Goal: Task Accomplishment & Management: Complete application form

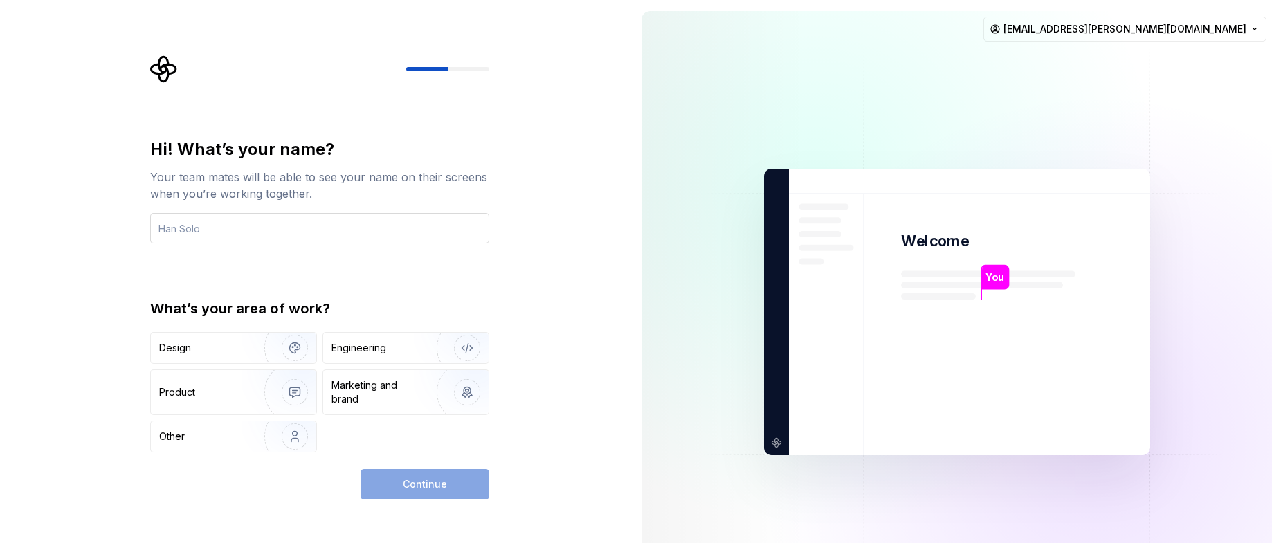
click at [222, 229] on input "text" at bounding box center [319, 228] width 339 height 30
type input "Thiago"
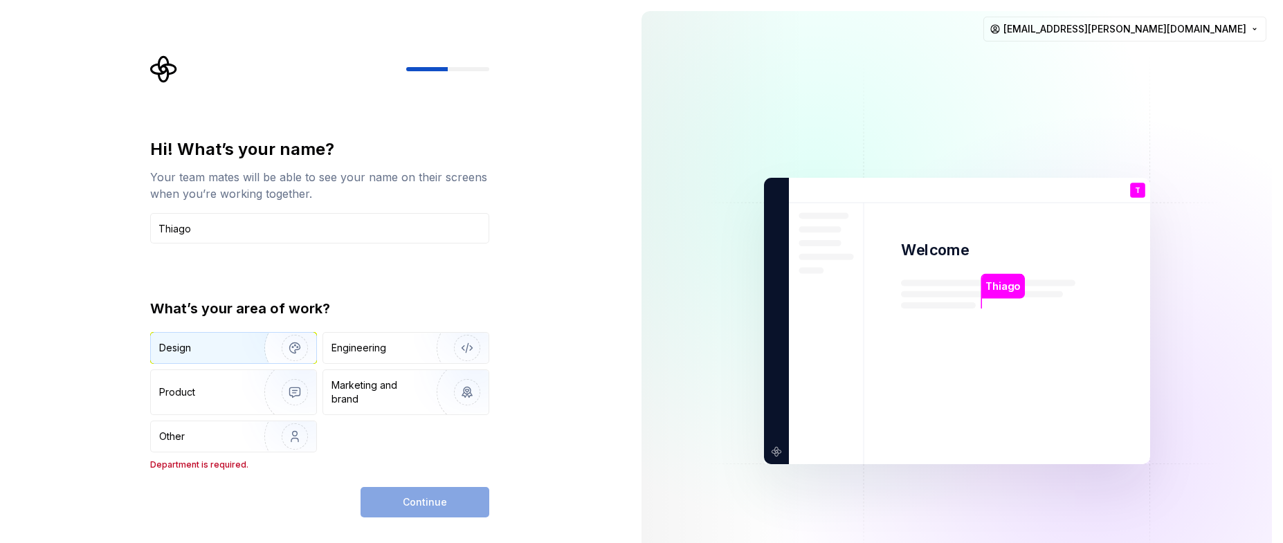
click at [259, 355] on img "button" at bounding box center [285, 348] width 89 height 93
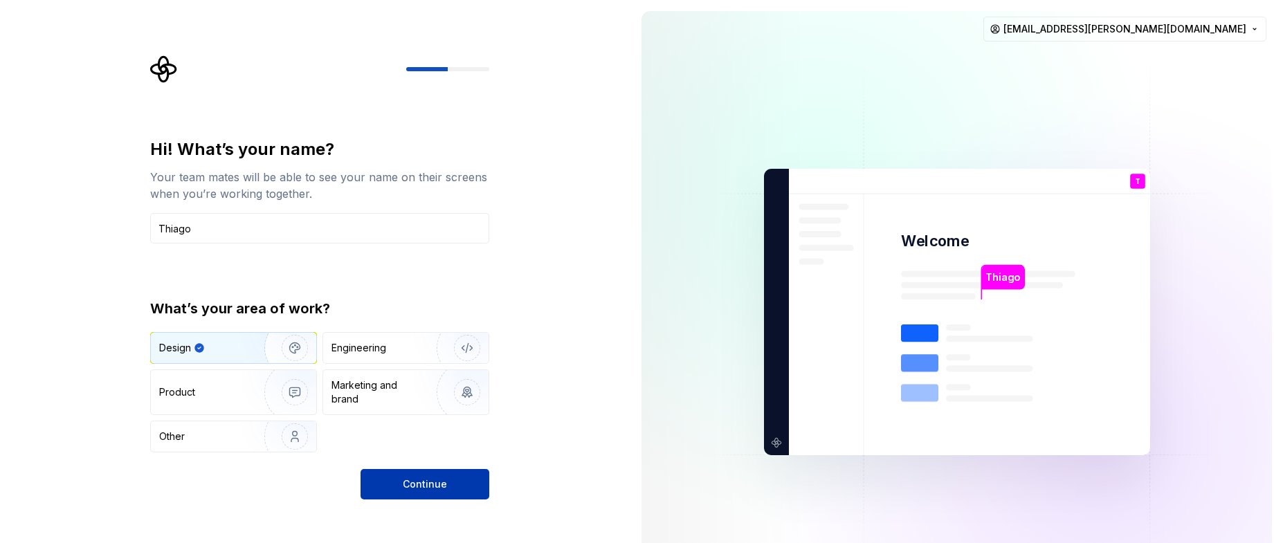
click at [437, 492] on button "Continue" at bounding box center [424, 484] width 129 height 30
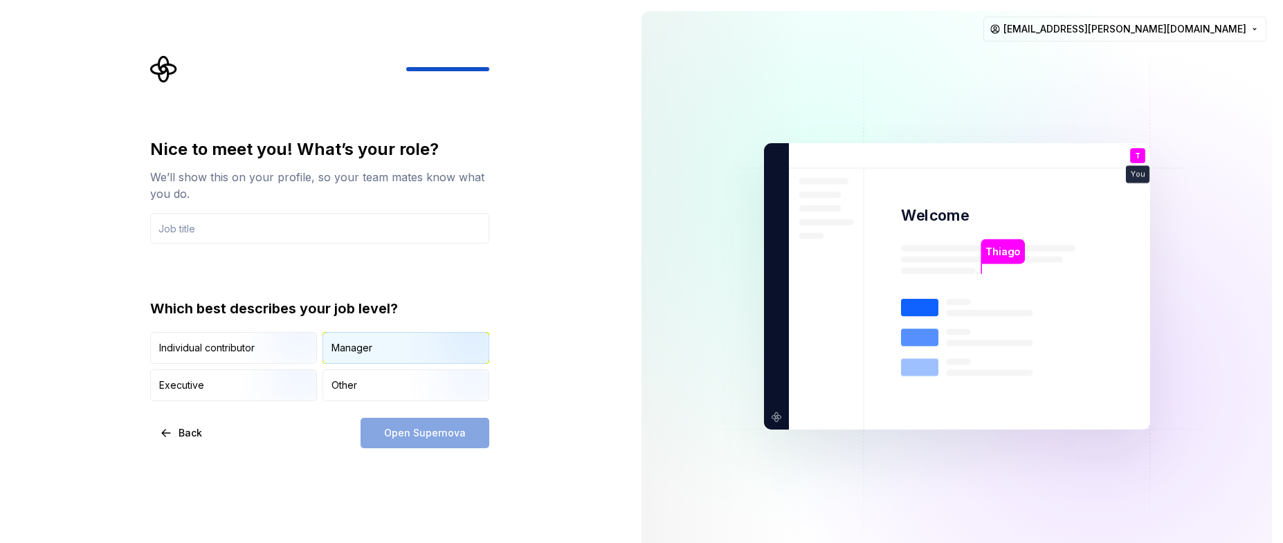
click at [414, 348] on img "button" at bounding box center [455, 365] width 89 height 93
click at [187, 233] on input "text" at bounding box center [319, 228] width 339 height 30
type input "Product Designer"
click at [463, 426] on button "Open Supernova" at bounding box center [424, 433] width 129 height 30
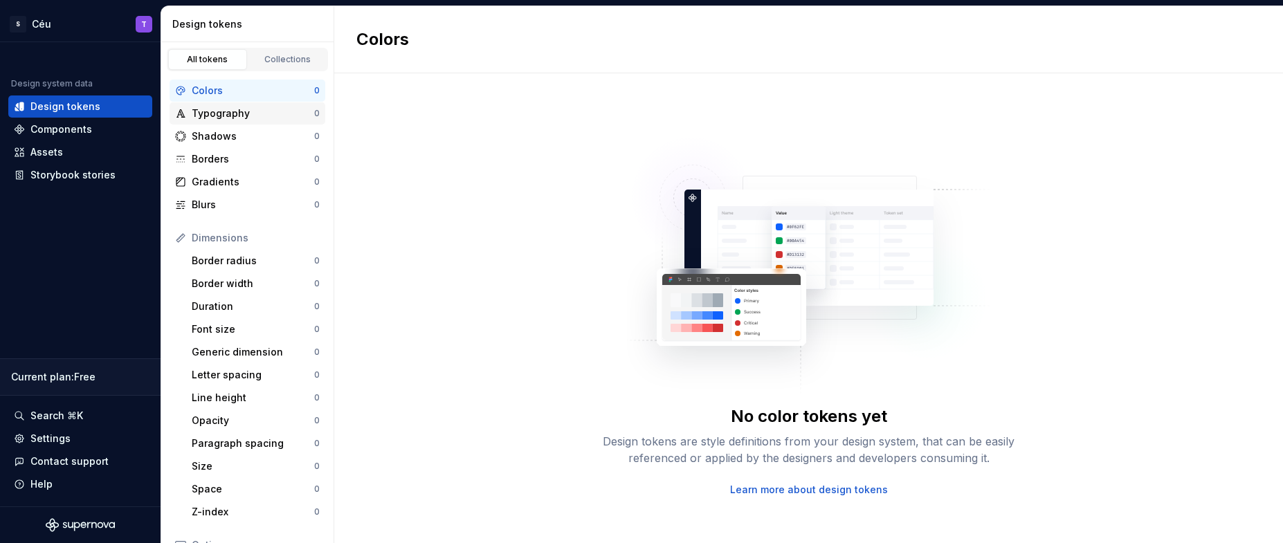
click at [229, 116] on div "Typography" at bounding box center [253, 114] width 122 height 14
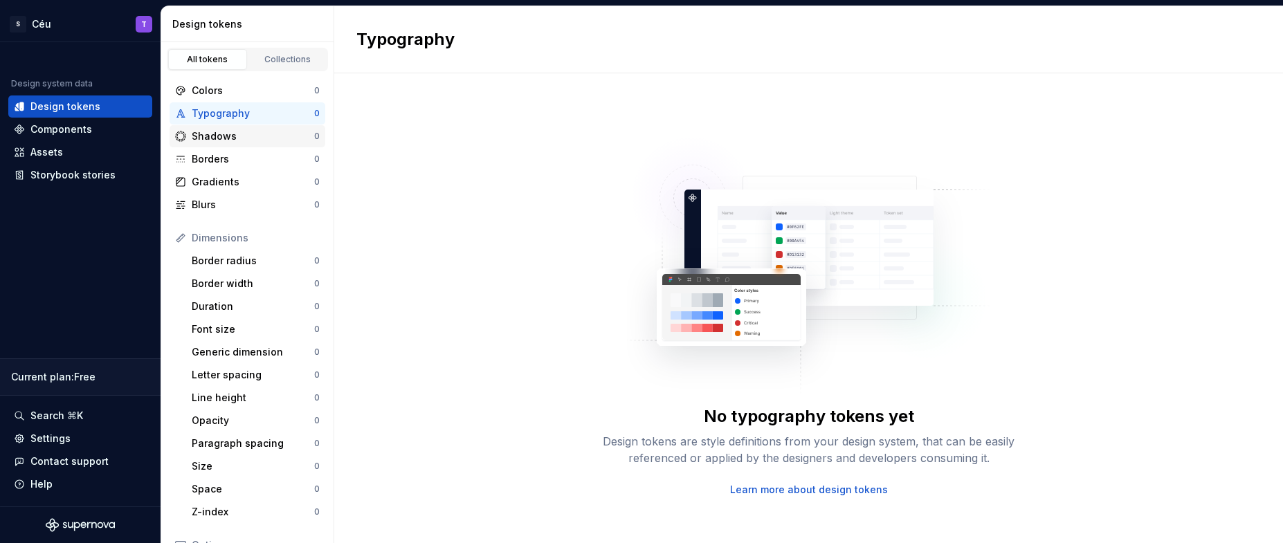
click at [222, 134] on div "Shadows" at bounding box center [253, 136] width 122 height 14
click at [220, 93] on div "Colors" at bounding box center [253, 91] width 122 height 14
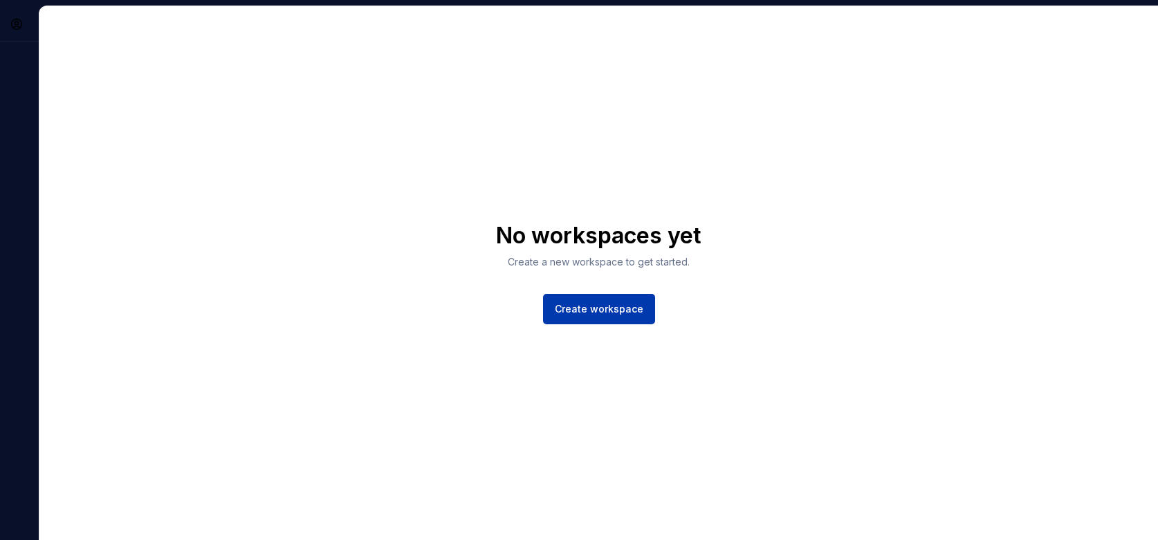
click at [601, 311] on span "Create workspace" at bounding box center [599, 309] width 89 height 14
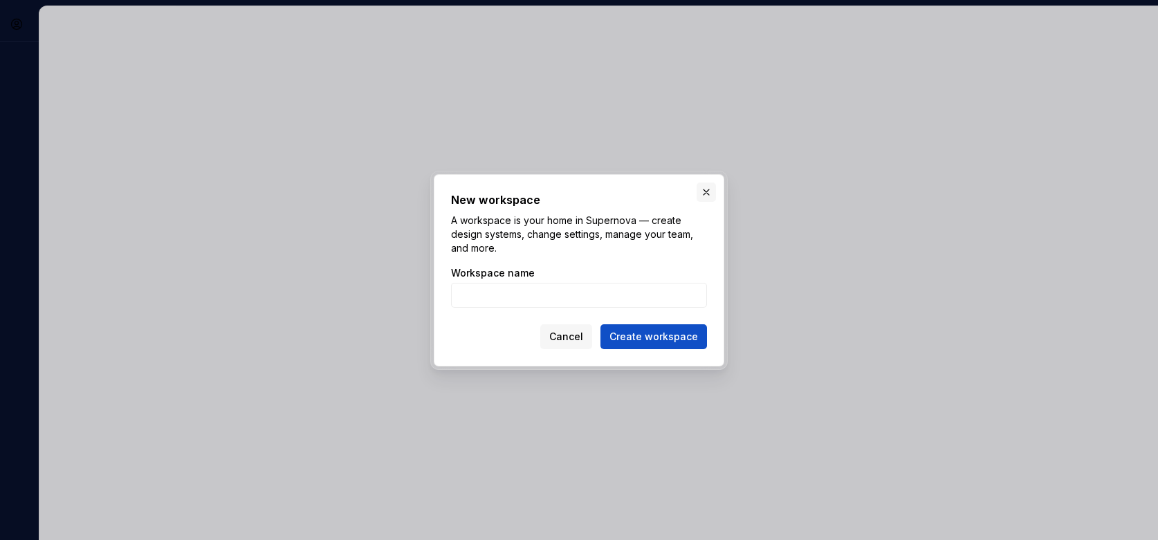
click at [710, 194] on button "button" at bounding box center [706, 192] width 19 height 19
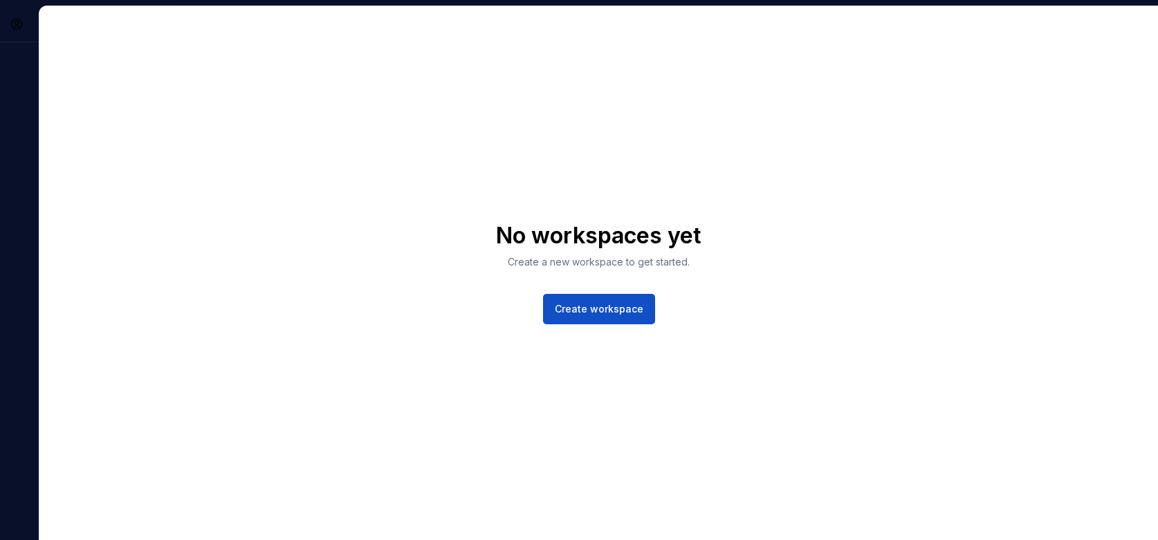
click at [21, 104] on div "T" at bounding box center [19, 273] width 39 height 535
